Goal: Information Seeking & Learning: Learn about a topic

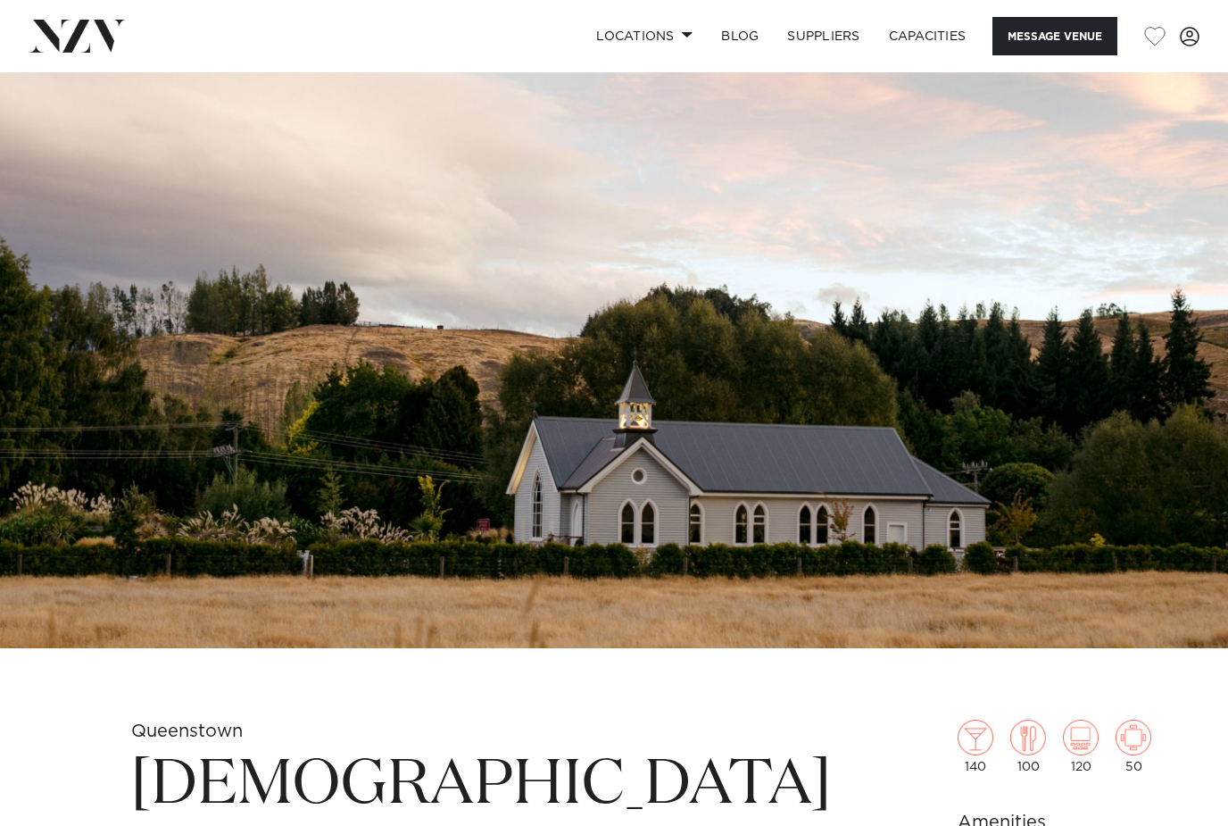
click at [1215, 352] on img at bounding box center [614, 360] width 1228 height 576
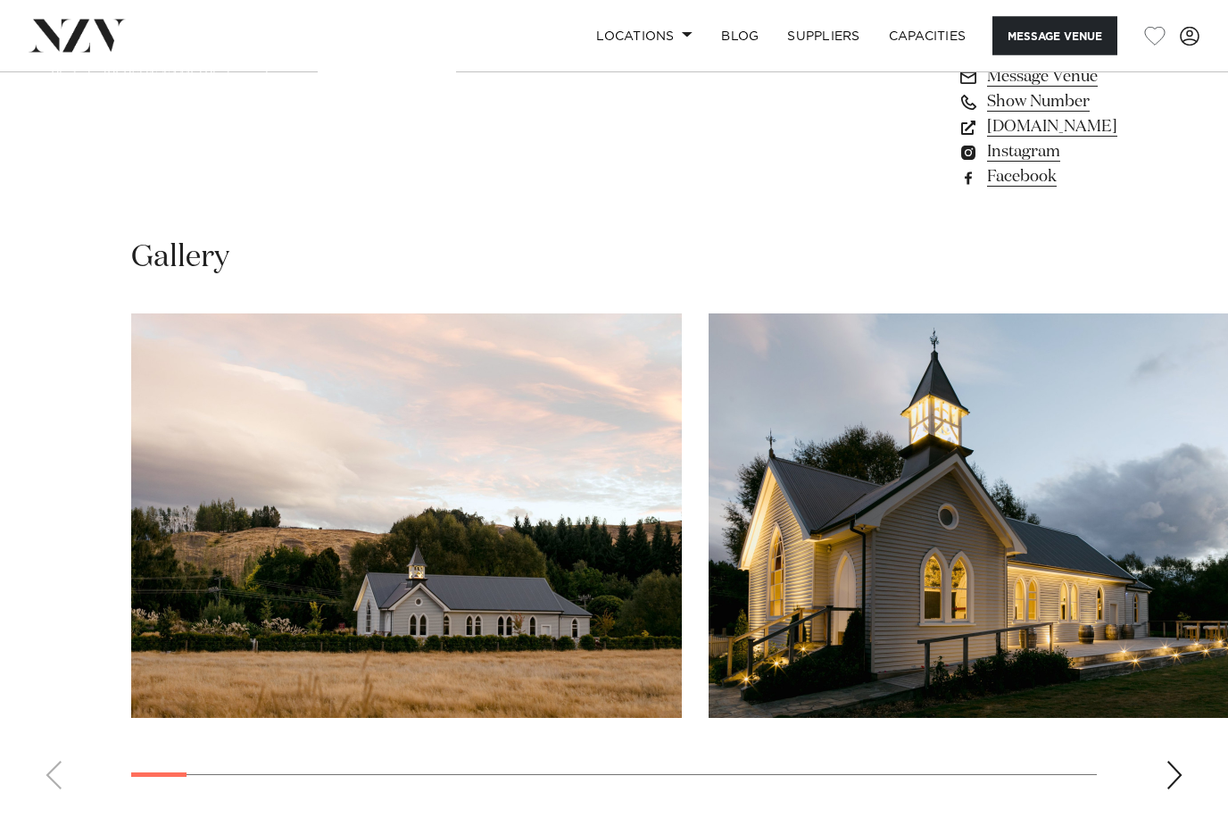
scroll to position [1517, 0]
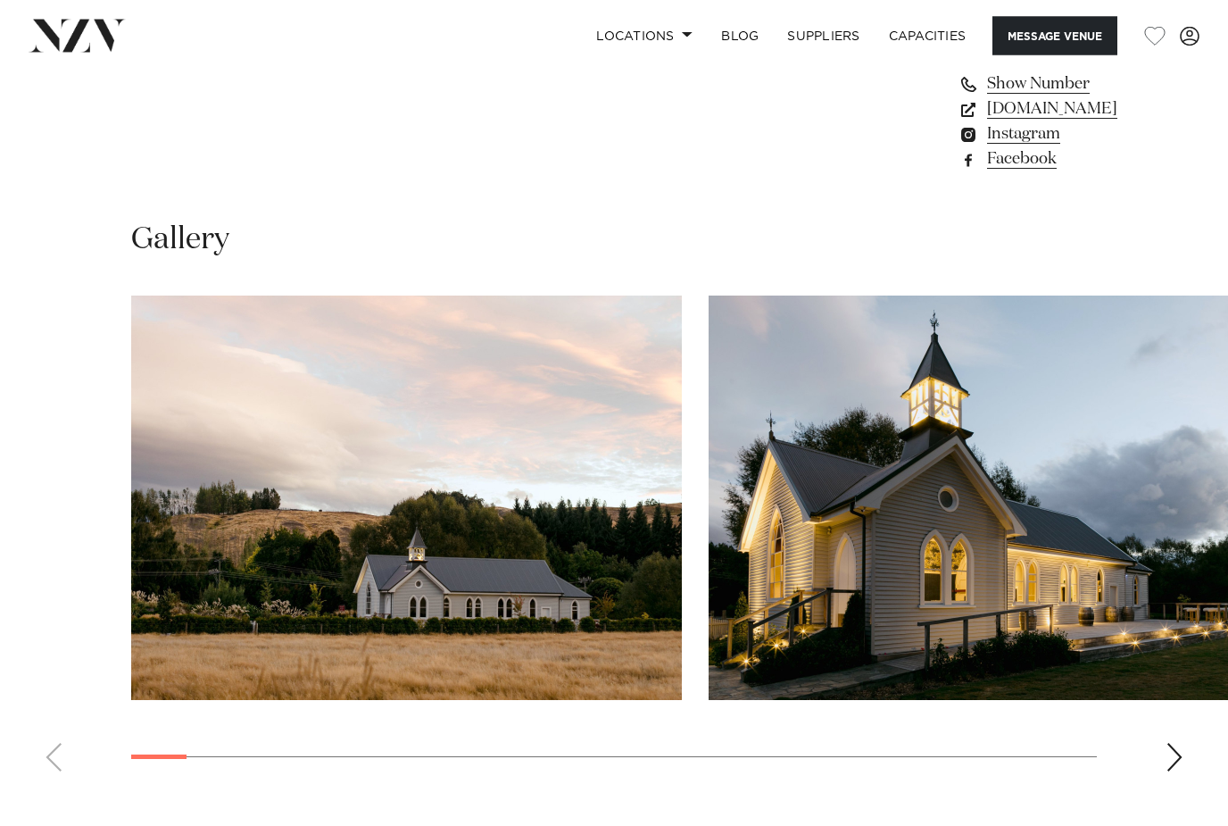
click at [1129, 475] on img "2 / 29" at bounding box center [984, 498] width 551 height 404
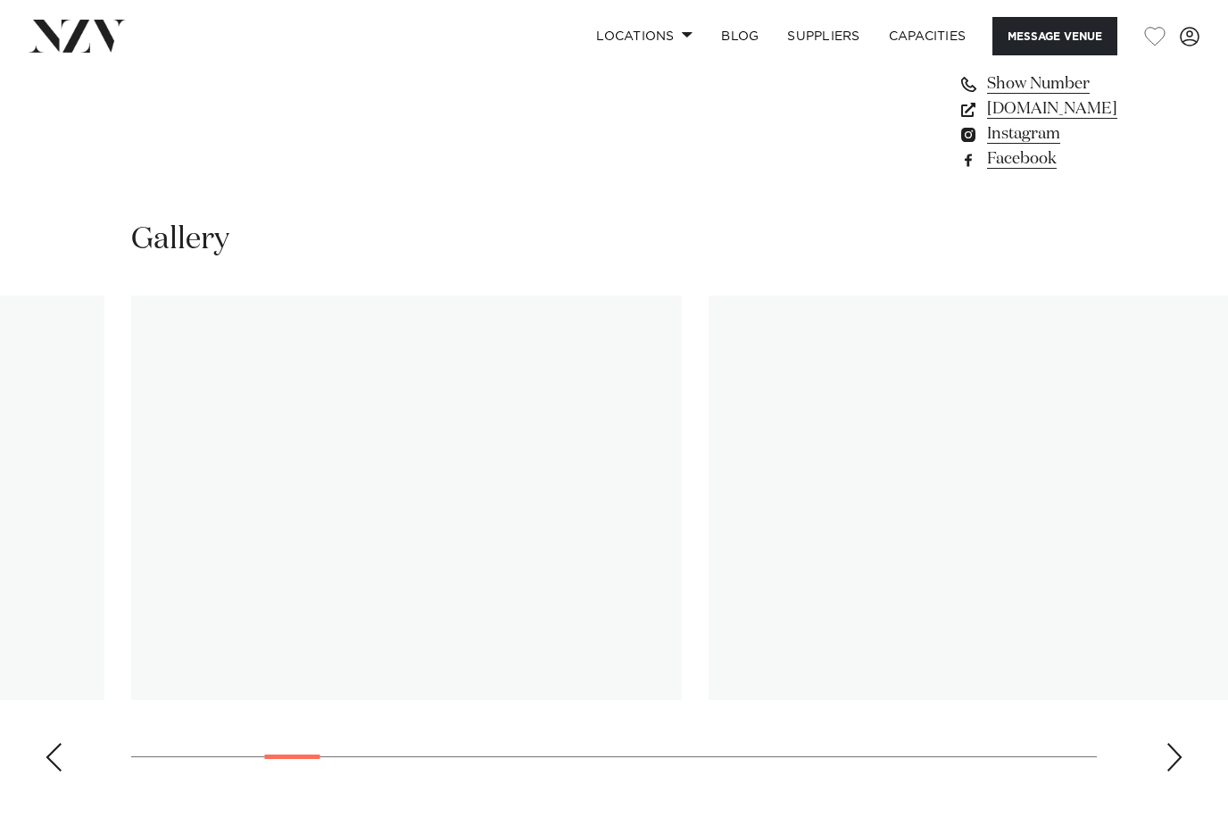
click at [195, 455] on img "5 / 29" at bounding box center [406, 497] width 551 height 404
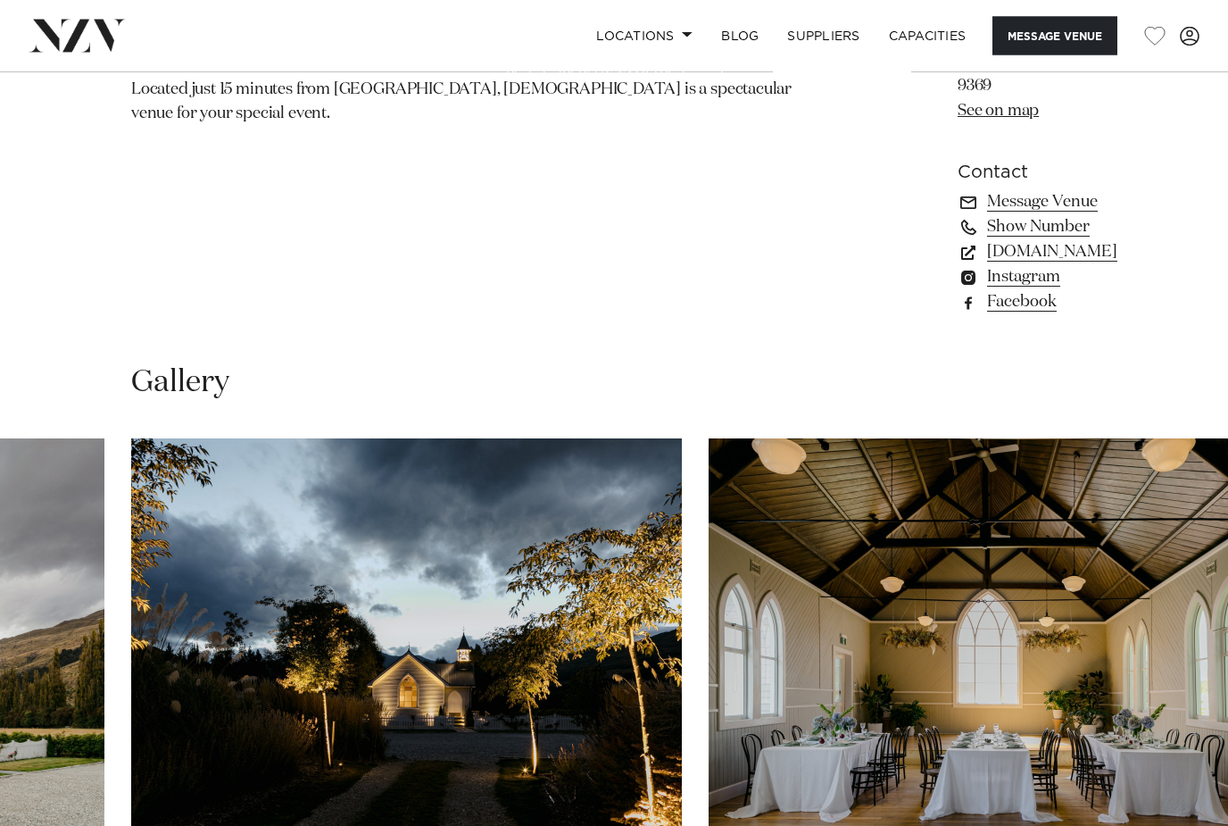
click at [1096, 532] on img "7 / 29" at bounding box center [984, 641] width 551 height 404
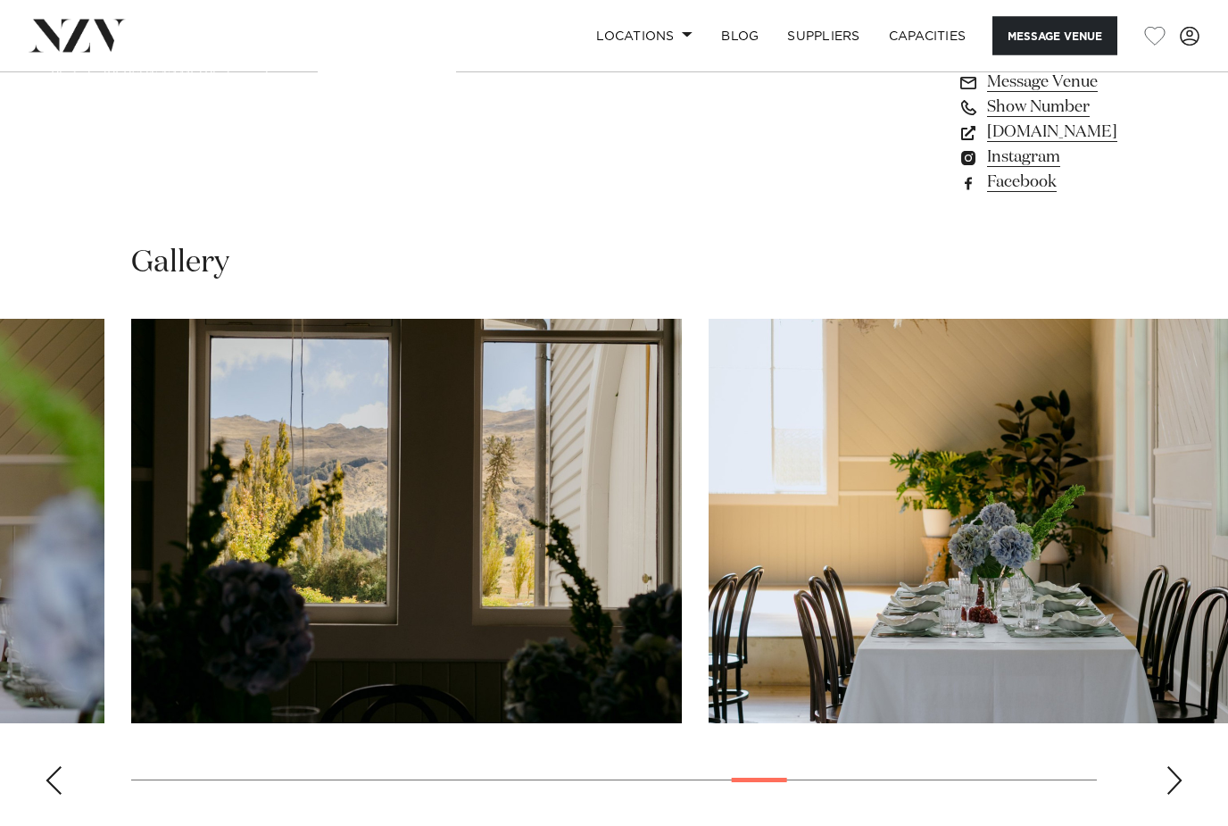
scroll to position [1493, 0]
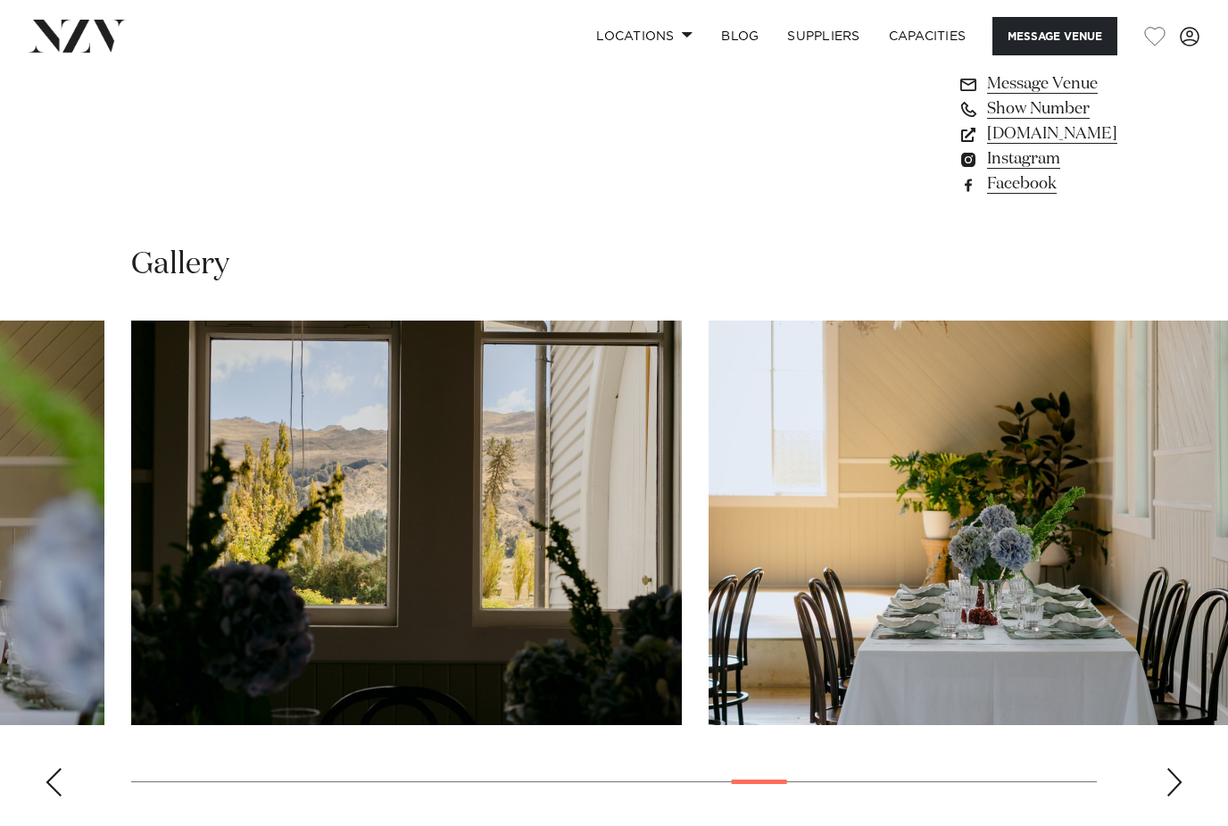
click at [1174, 768] on div "Next slide" at bounding box center [1175, 782] width 18 height 29
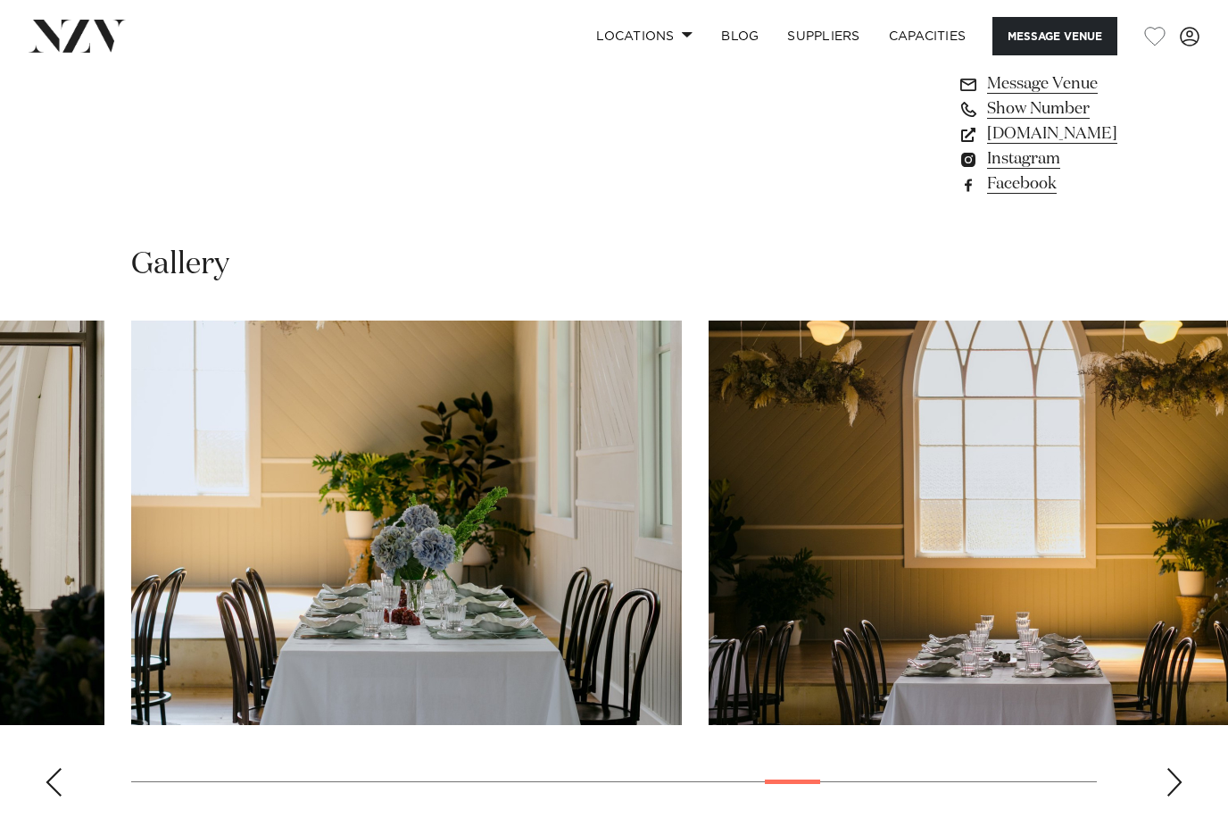
click at [1174, 768] on div "Next slide" at bounding box center [1175, 782] width 18 height 29
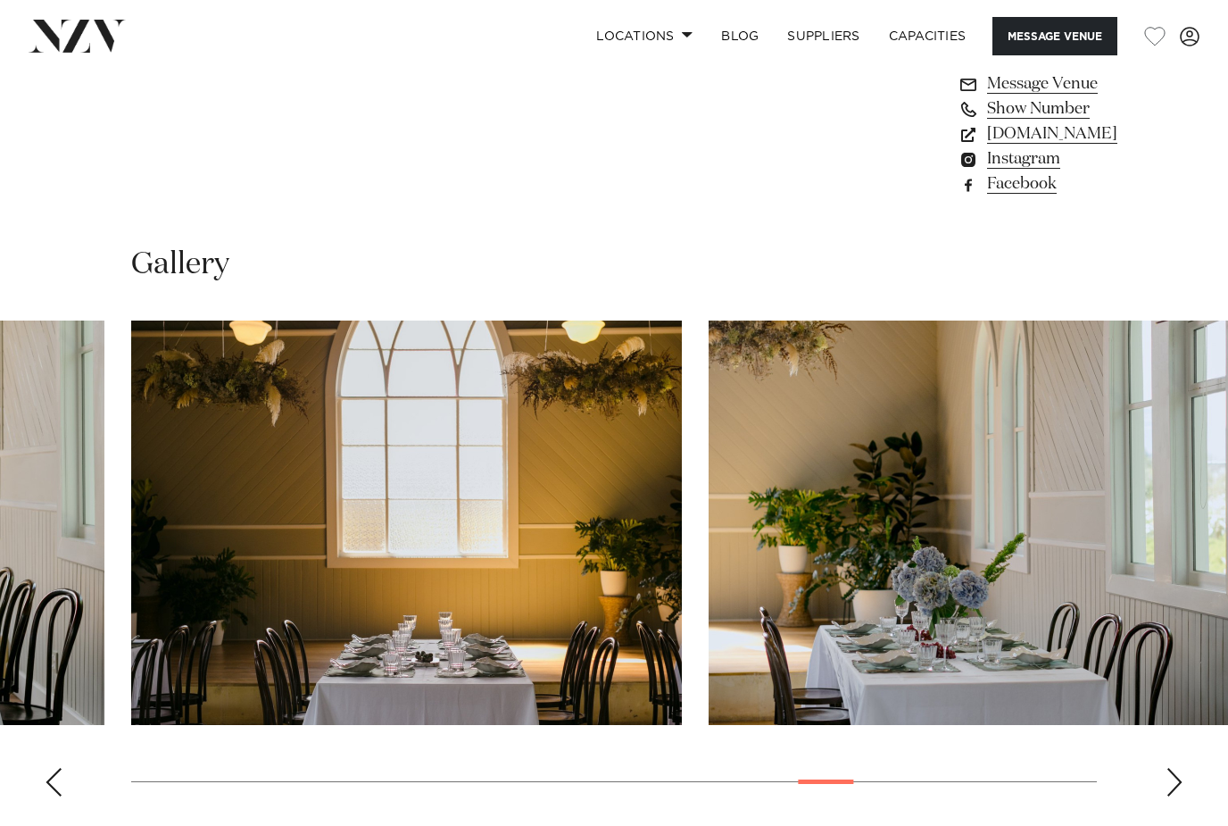
click at [1172, 768] on div "Next slide" at bounding box center [1175, 782] width 18 height 29
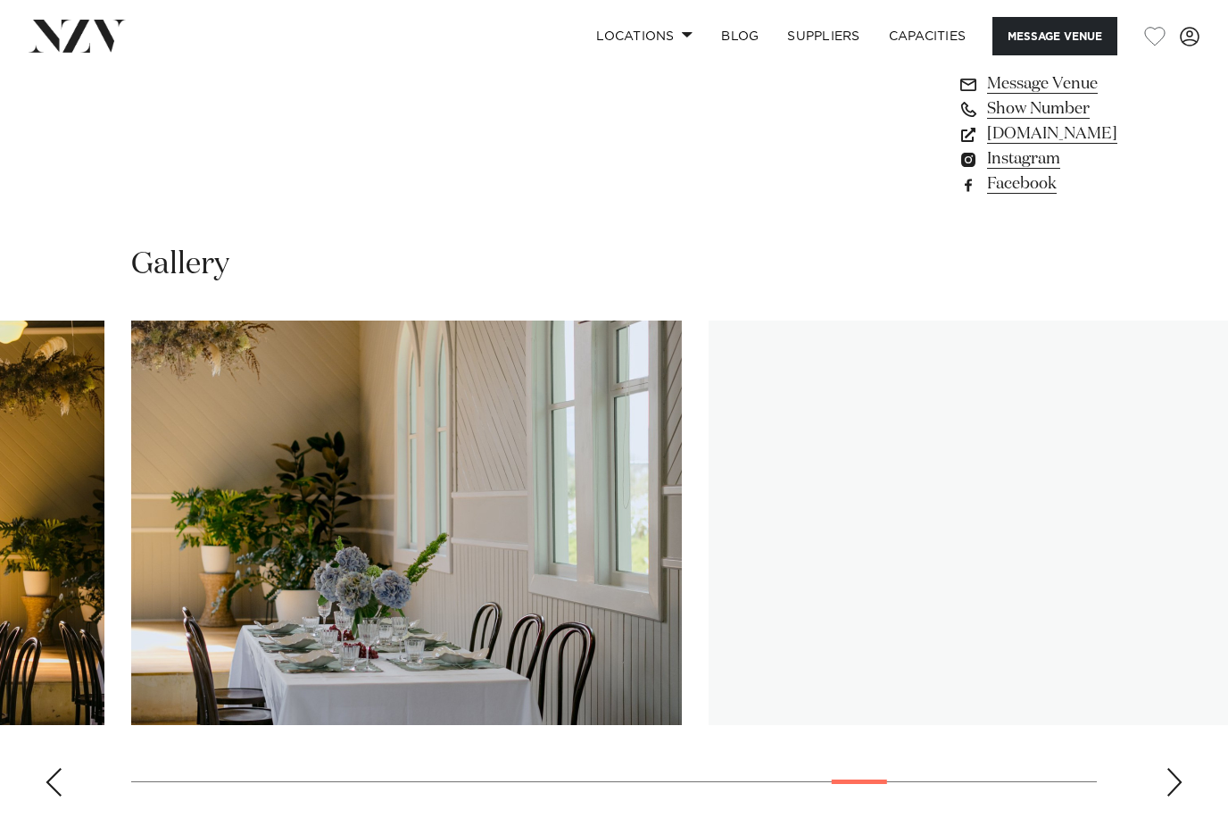
click at [1169, 768] on div "Next slide" at bounding box center [1175, 782] width 18 height 29
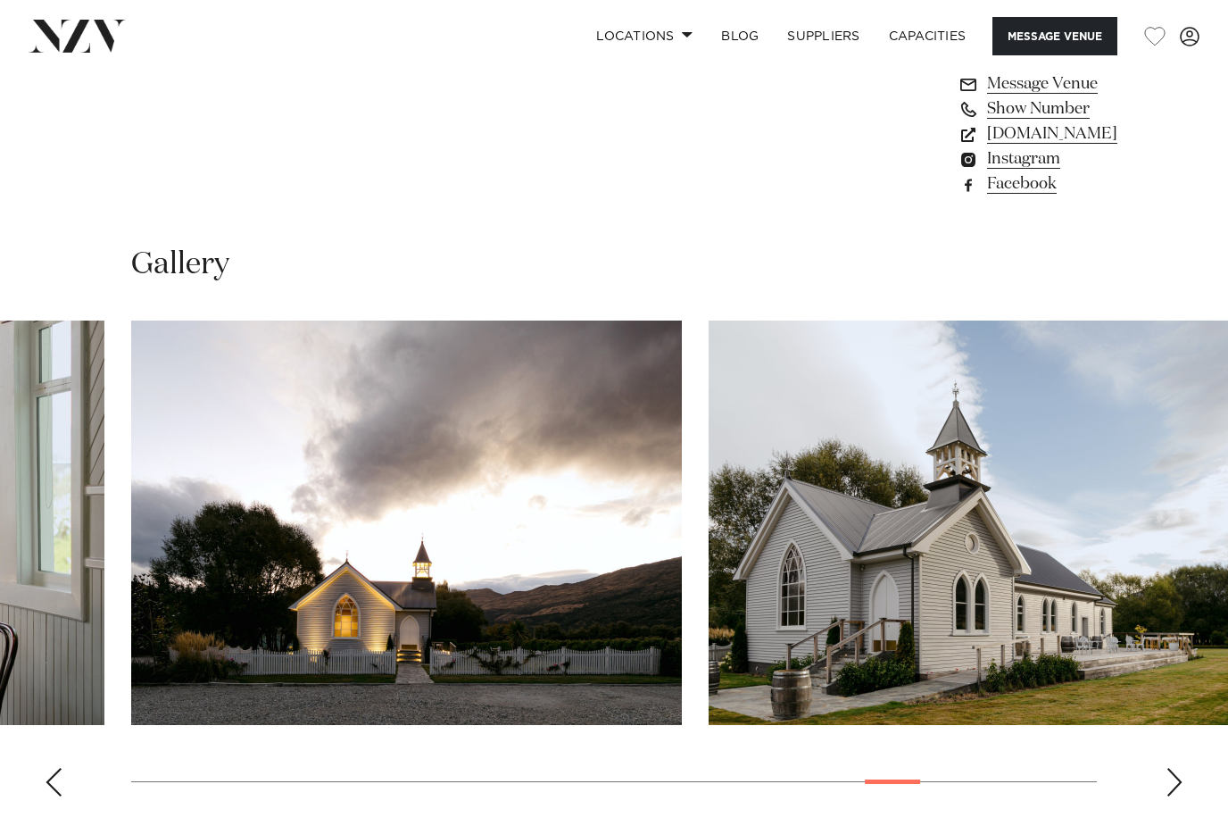
click at [1167, 768] on div "Next slide" at bounding box center [1175, 782] width 18 height 29
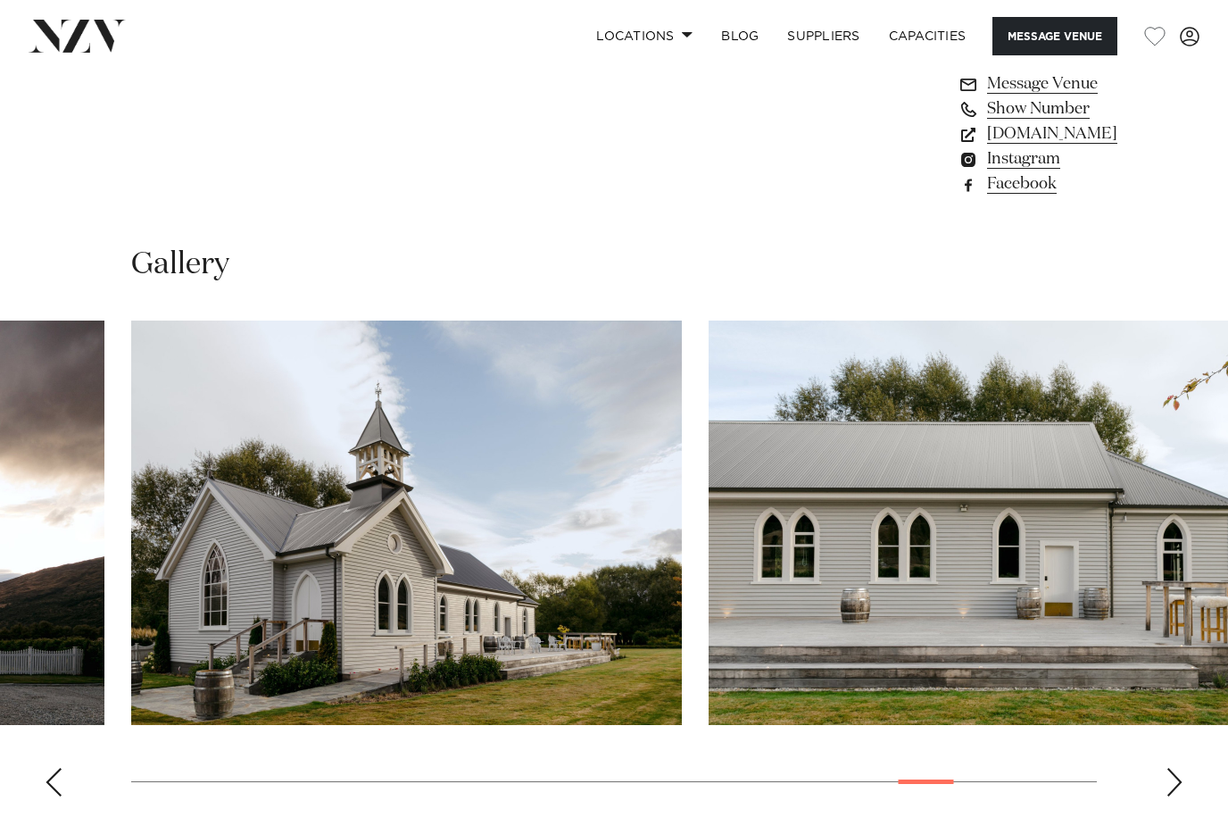
click at [1168, 768] on div "Next slide" at bounding box center [1175, 782] width 18 height 29
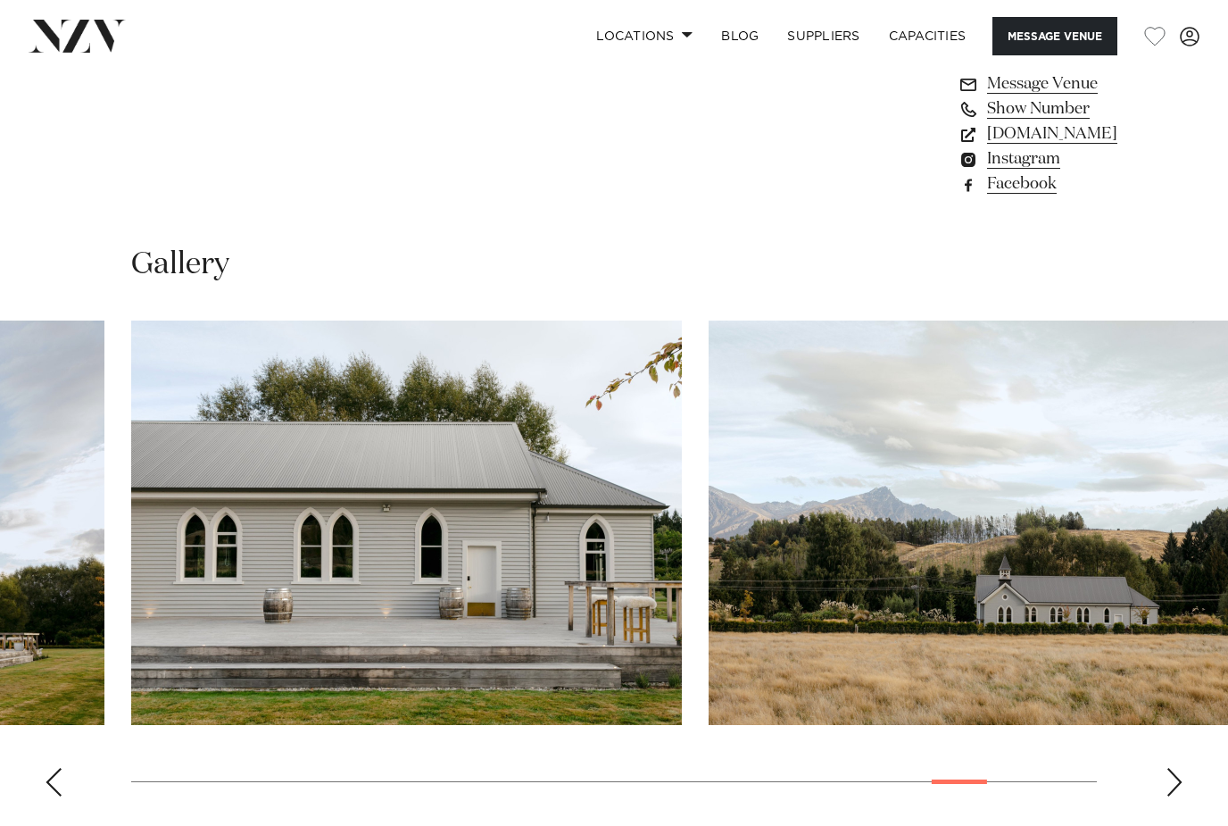
click at [1174, 626] on swiper-container at bounding box center [614, 565] width 1228 height 490
click at [1173, 625] on swiper-container at bounding box center [614, 565] width 1228 height 490
click at [1177, 627] on swiper-container at bounding box center [614, 565] width 1228 height 490
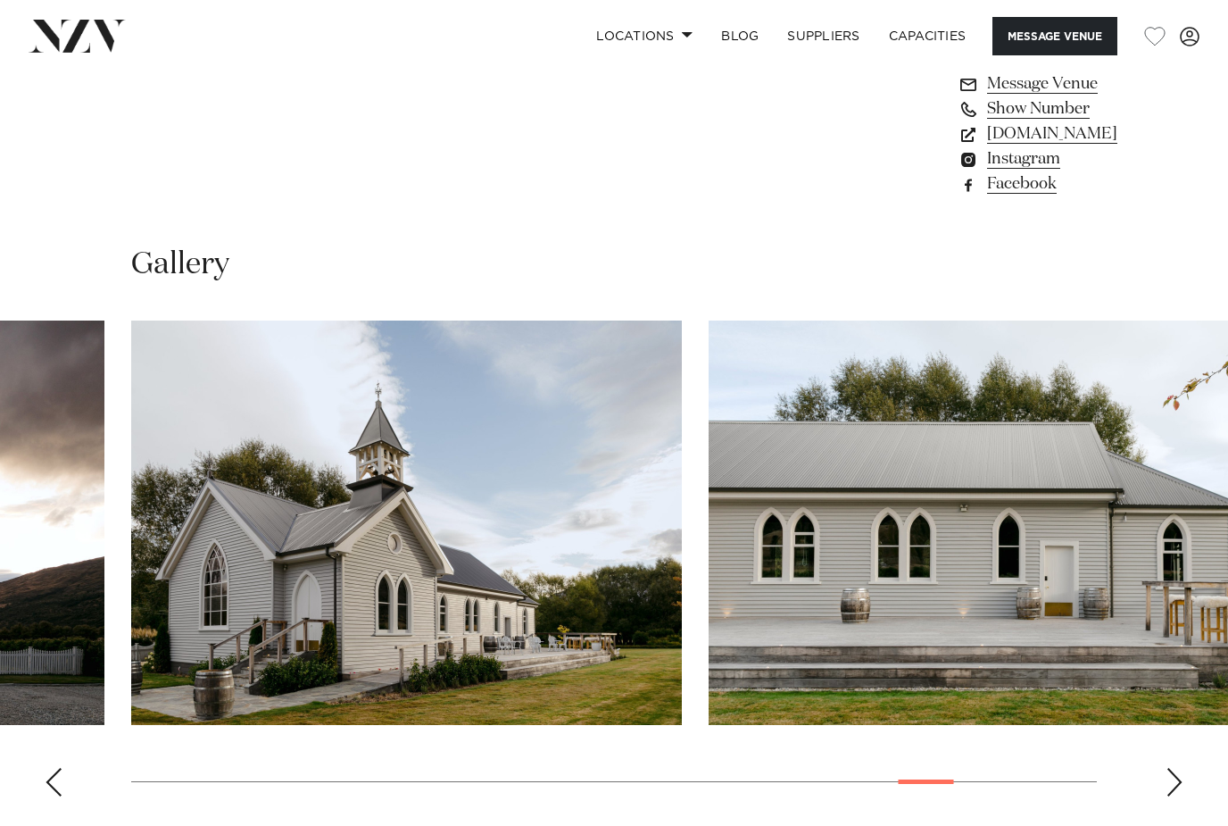
scroll to position [1495, 0]
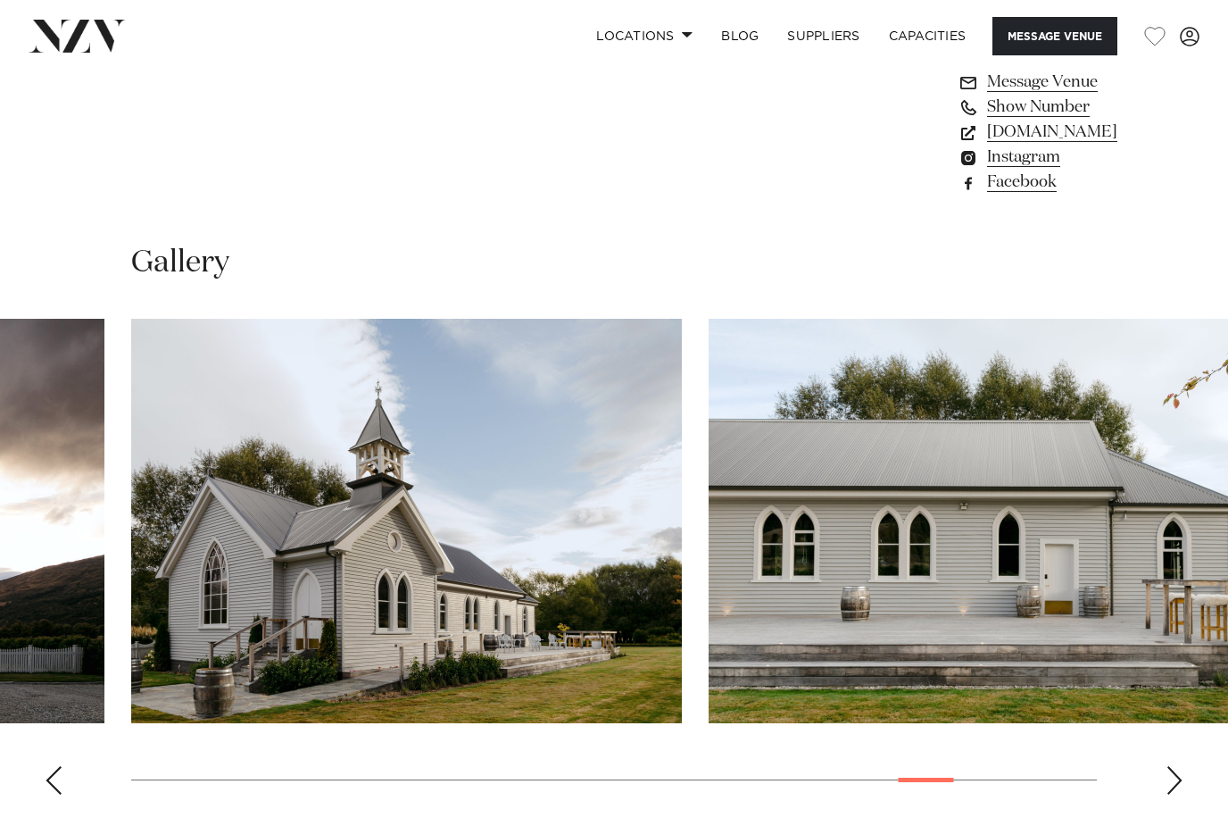
click at [1157, 512] on img "25 / 29" at bounding box center [984, 521] width 551 height 404
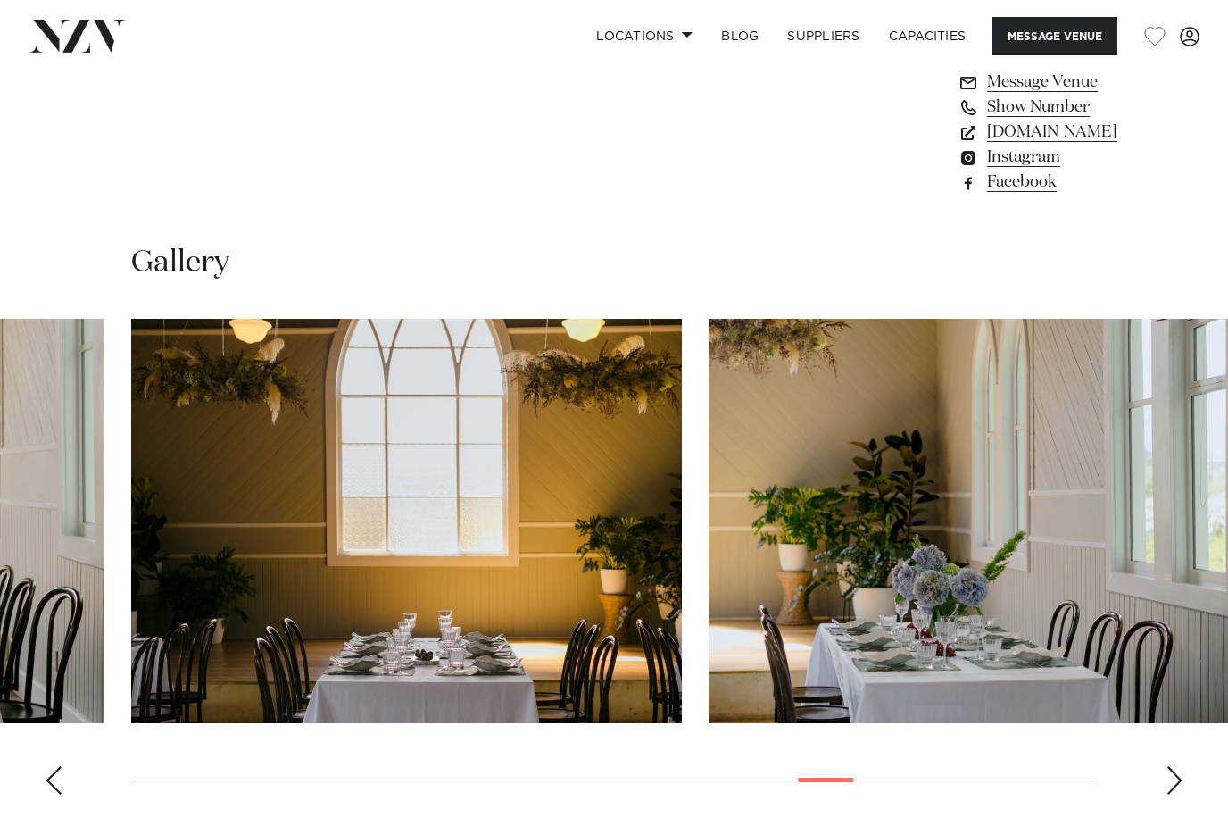
click at [1124, 602] on swiper-container at bounding box center [614, 564] width 1228 height 490
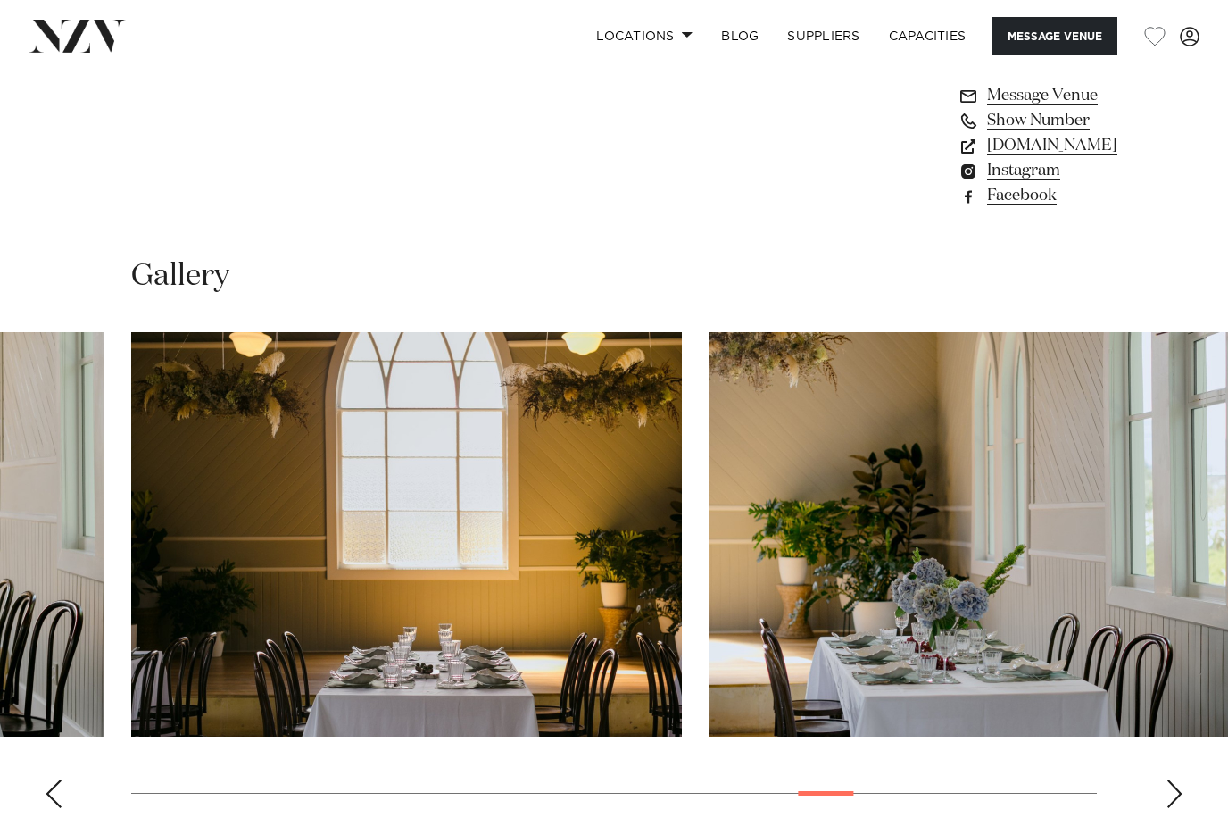
scroll to position [1341, 0]
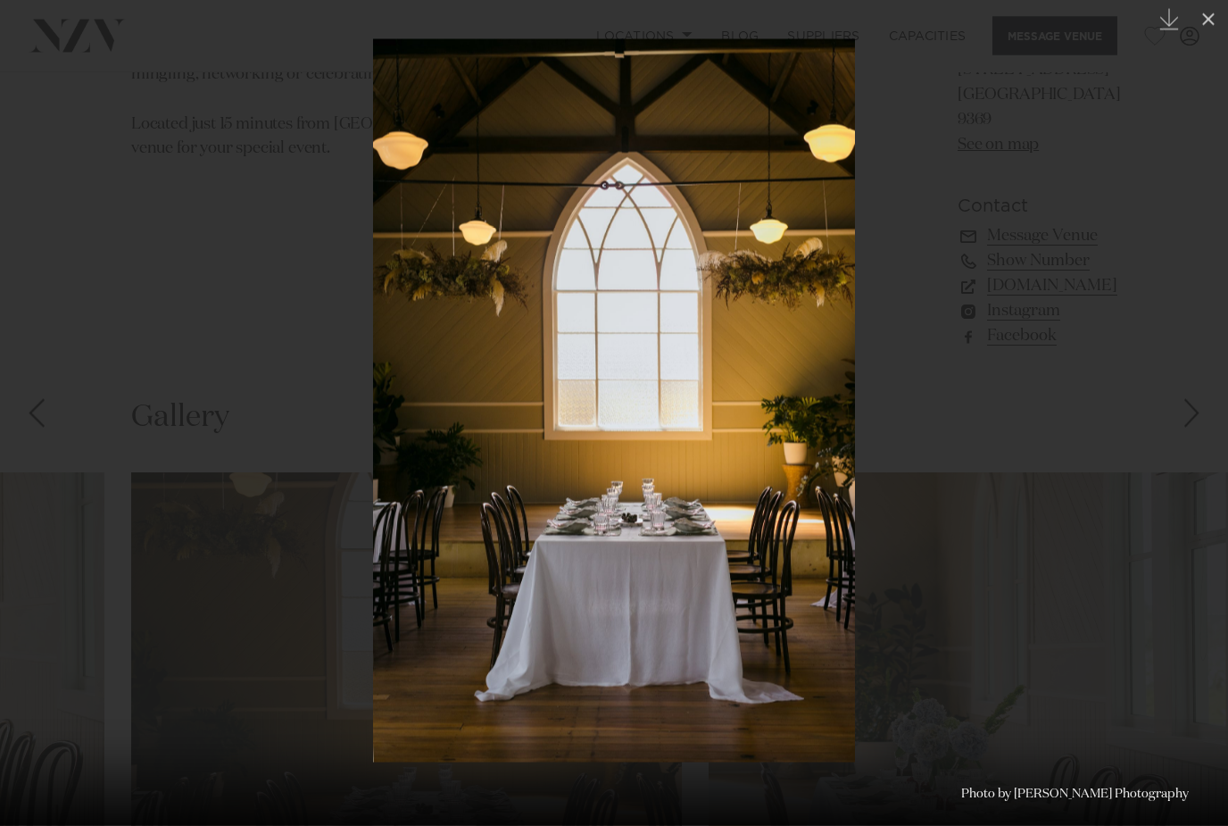
scroll to position [1554, 0]
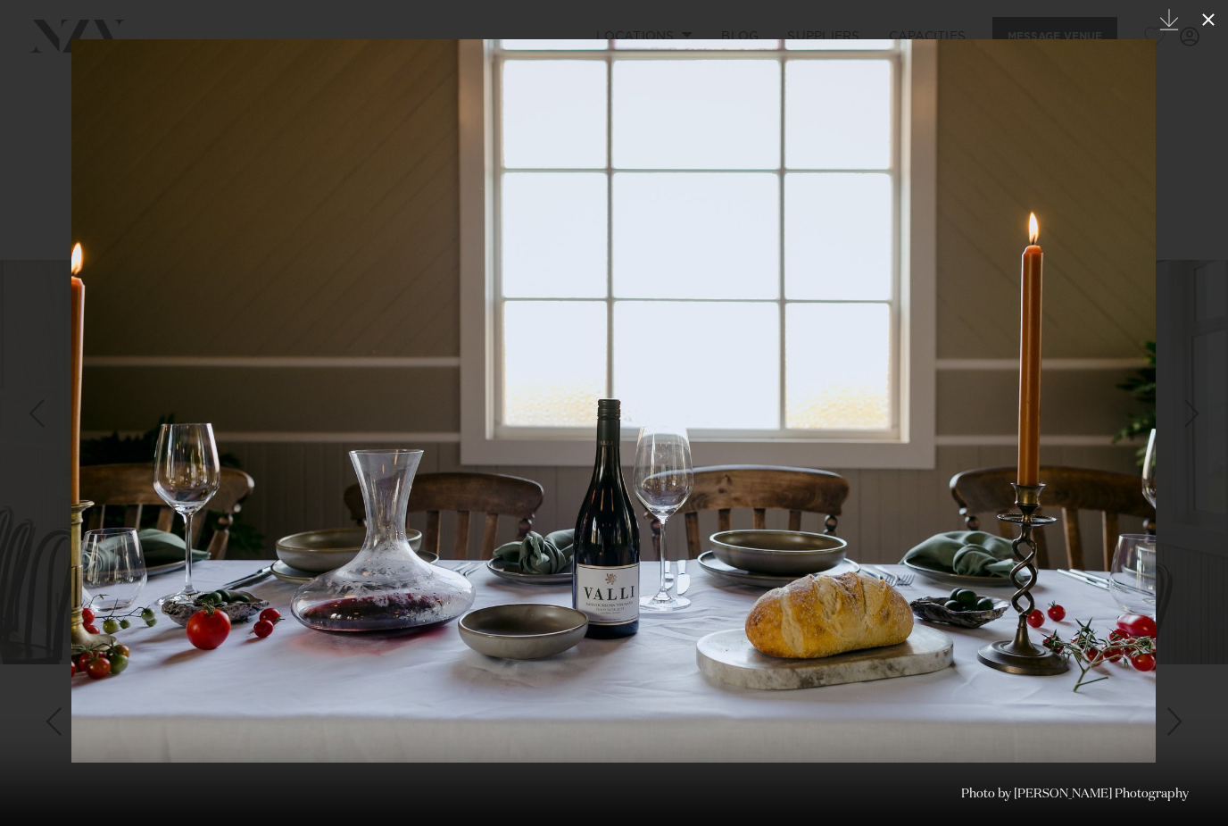
click at [1207, 25] on icon at bounding box center [1208, 19] width 21 height 21
